Goal: Find specific fact: Find specific fact

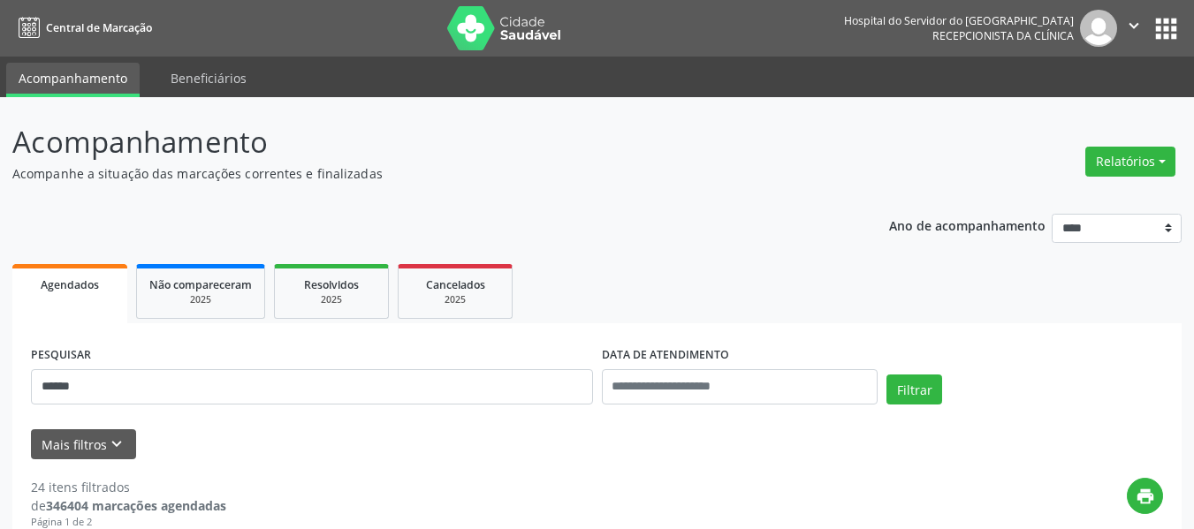
scroll to position [265, 0]
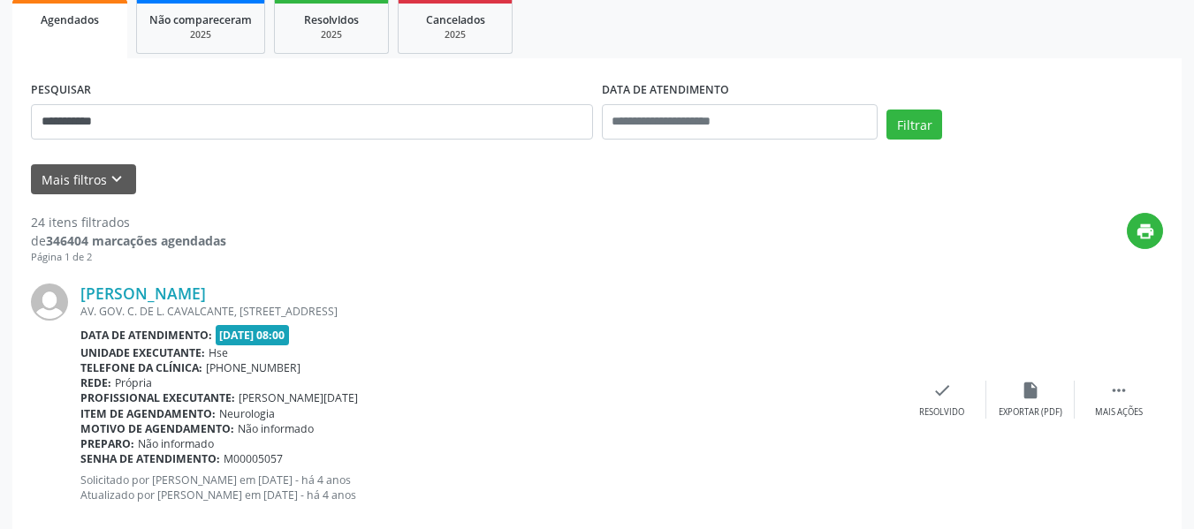
type input "**********"
click at [886, 110] on button "Filtrar" at bounding box center [914, 125] width 56 height 30
click at [129, 299] on link "[PERSON_NAME]" at bounding box center [142, 293] width 125 height 19
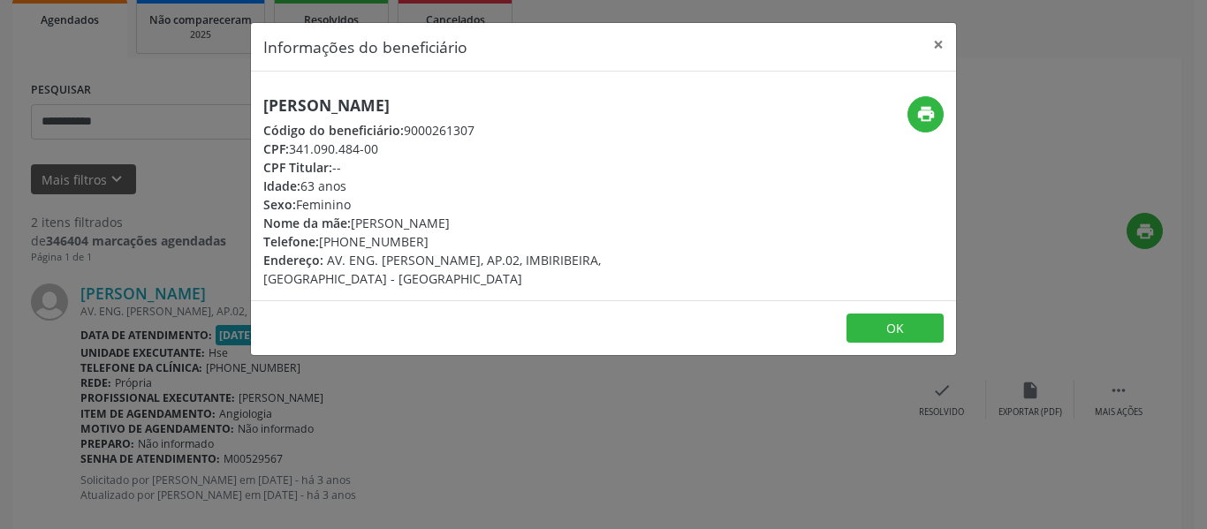
drag, startPoint x: 562, startPoint y: 99, endPoint x: 225, endPoint y: 85, distance: 336.9
click at [225, 85] on div "Informações do beneficiário × [PERSON_NAME] Código do beneficiário: 9000261307 …" at bounding box center [603, 264] width 1207 height 529
copy h5 "[PERSON_NAME]"
click at [921, 111] on icon "print" at bounding box center [925, 113] width 19 height 19
drag, startPoint x: 456, startPoint y: 240, endPoint x: 429, endPoint y: 237, distance: 26.7
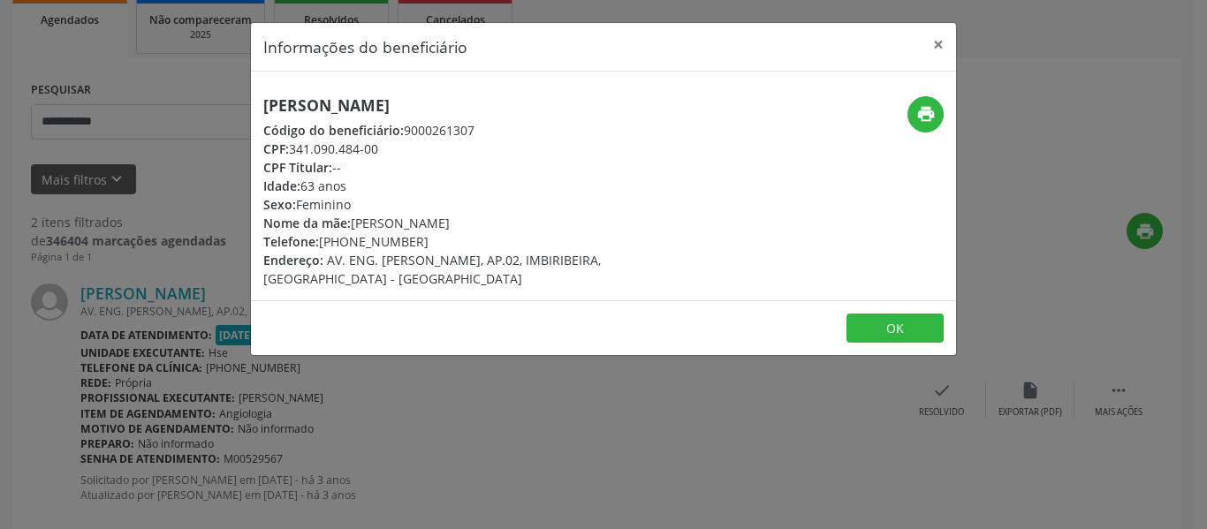
click at [429, 237] on div "Telefone: [PHONE_NUMBER]" at bounding box center [485, 241] width 445 height 19
drag, startPoint x: 426, startPoint y: 234, endPoint x: 348, endPoint y: 239, distance: 77.9
click at [348, 239] on div "Telefone: [PHONE_NUMBER]" at bounding box center [485, 241] width 445 height 19
copy div "99817-2023"
